Goal: Check status: Check status

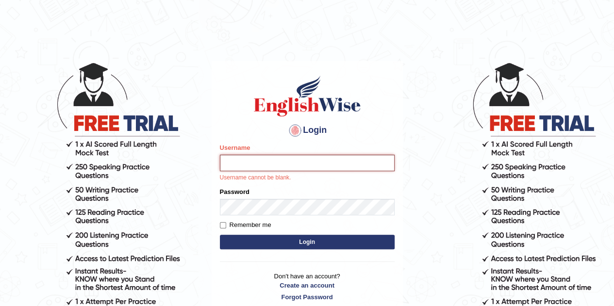
type input "[PERSON_NAME]"
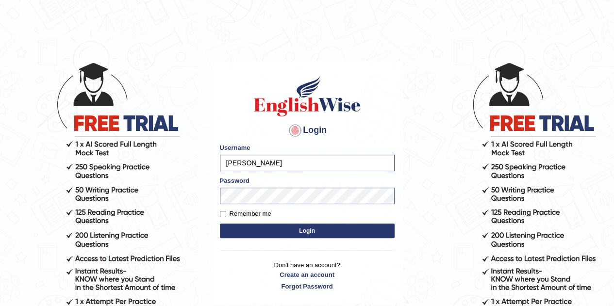
click at [300, 236] on button "Login" at bounding box center [307, 231] width 175 height 15
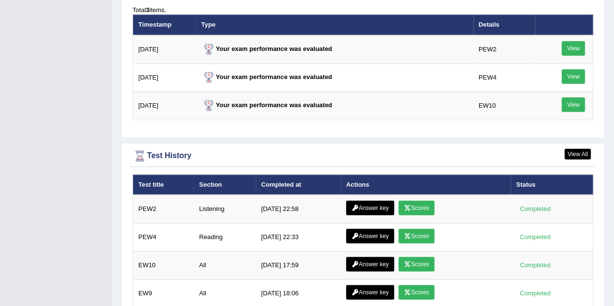
scroll to position [1307, 0]
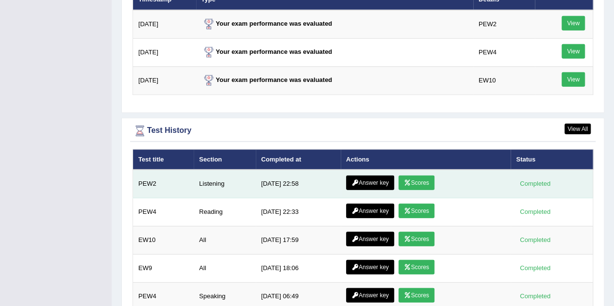
click at [386, 176] on link "Answer key" at bounding box center [370, 183] width 48 height 15
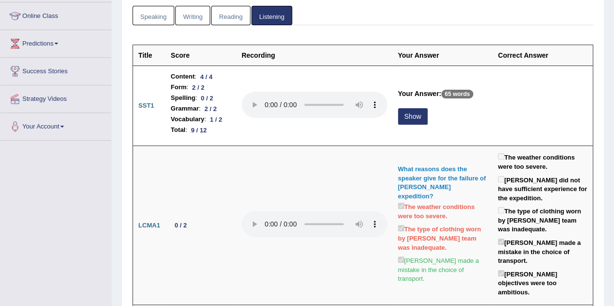
scroll to position [136, 0]
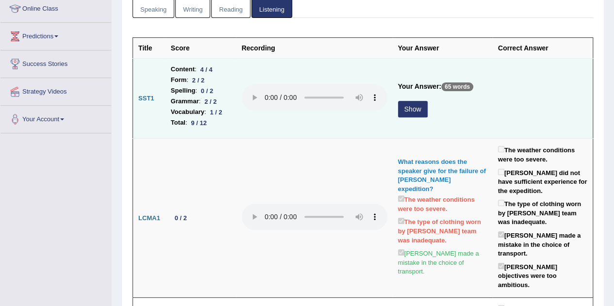
click at [417, 112] on button "Show" at bounding box center [413, 109] width 30 height 17
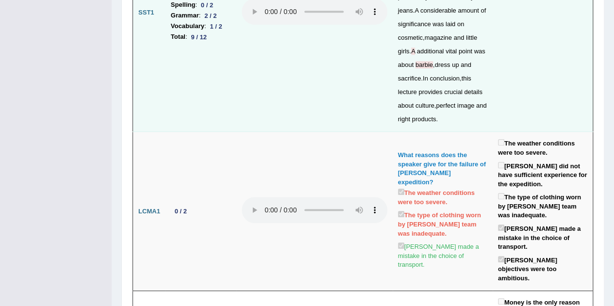
scroll to position [0, 0]
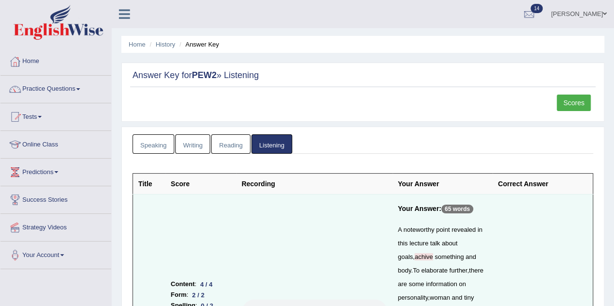
click at [580, 103] on link "Scores" at bounding box center [574, 103] width 34 height 17
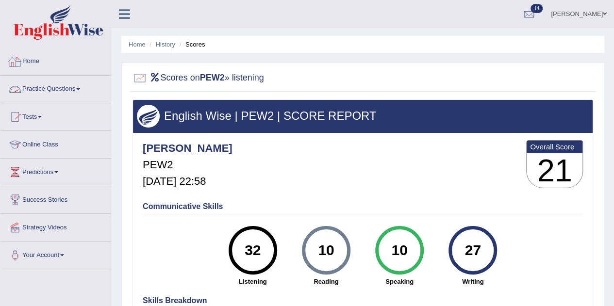
click at [30, 65] on link "Home" at bounding box center [55, 60] width 111 height 24
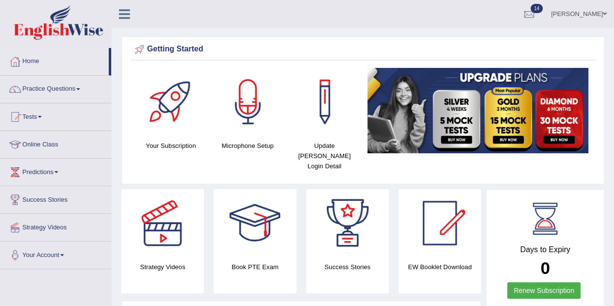
click at [599, 10] on link "Flavia Gabriele costa" at bounding box center [579, 12] width 70 height 25
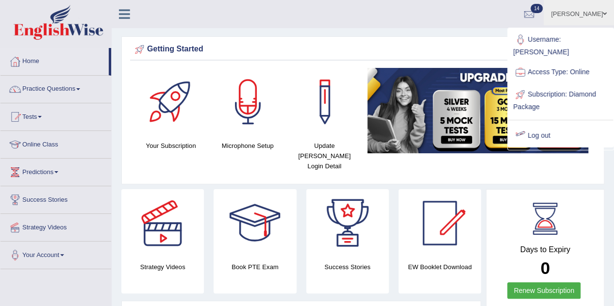
click at [524, 129] on div at bounding box center [520, 136] width 15 height 15
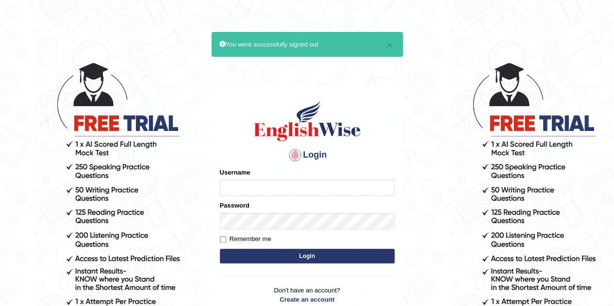
click at [351, 101] on img at bounding box center [307, 121] width 111 height 44
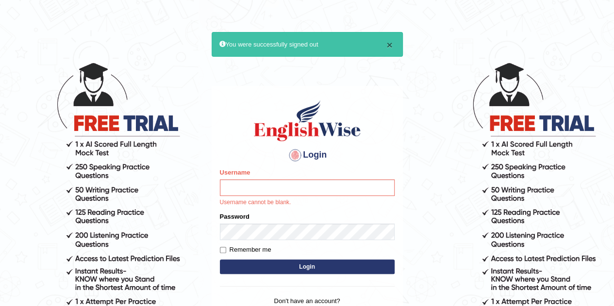
click at [389, 44] on button "×" at bounding box center [390, 45] width 6 height 10
